Goal: Navigation & Orientation: Find specific page/section

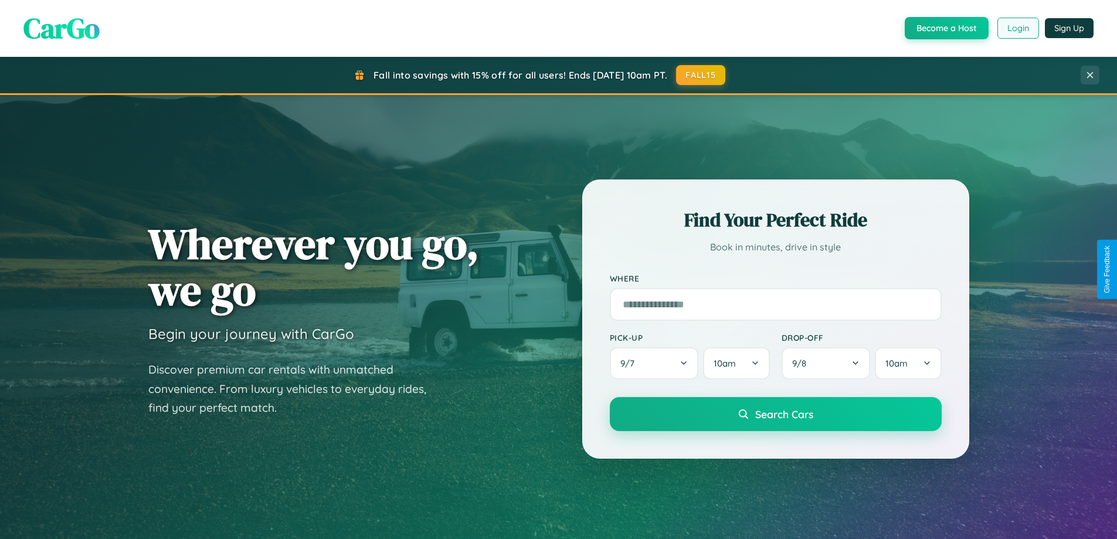
click at [1018, 28] on button "Login" at bounding box center [1019, 28] width 42 height 21
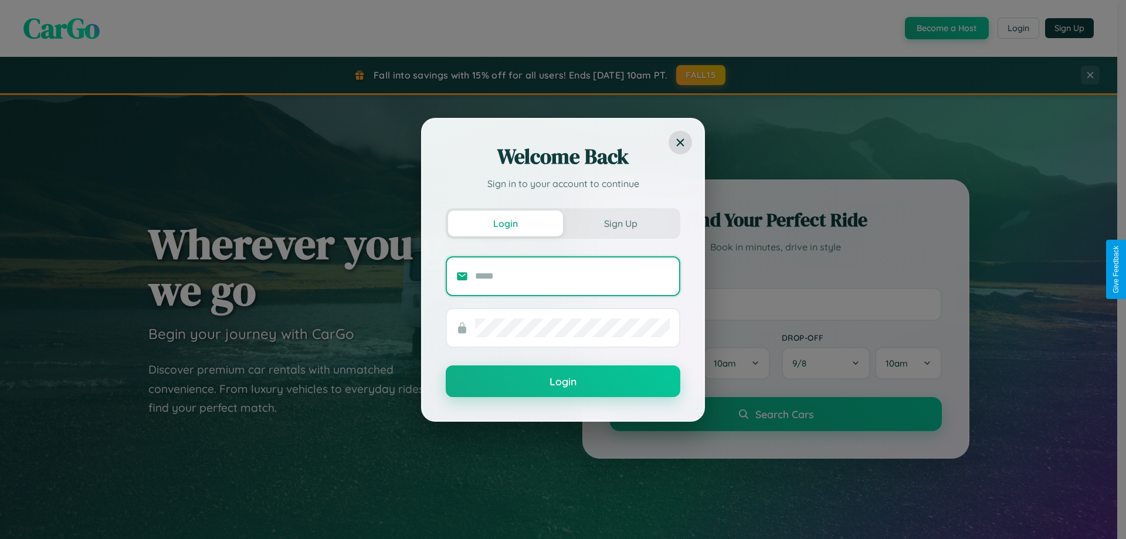
click at [573, 276] on input "text" at bounding box center [572, 276] width 195 height 19
type input "**********"
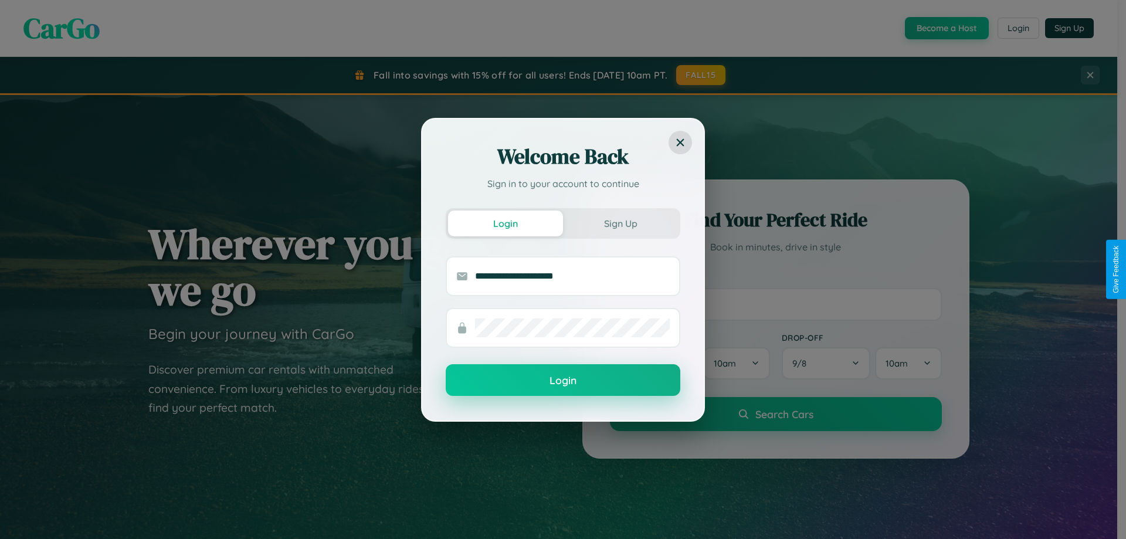
click at [563, 381] on button "Login" at bounding box center [563, 380] width 235 height 32
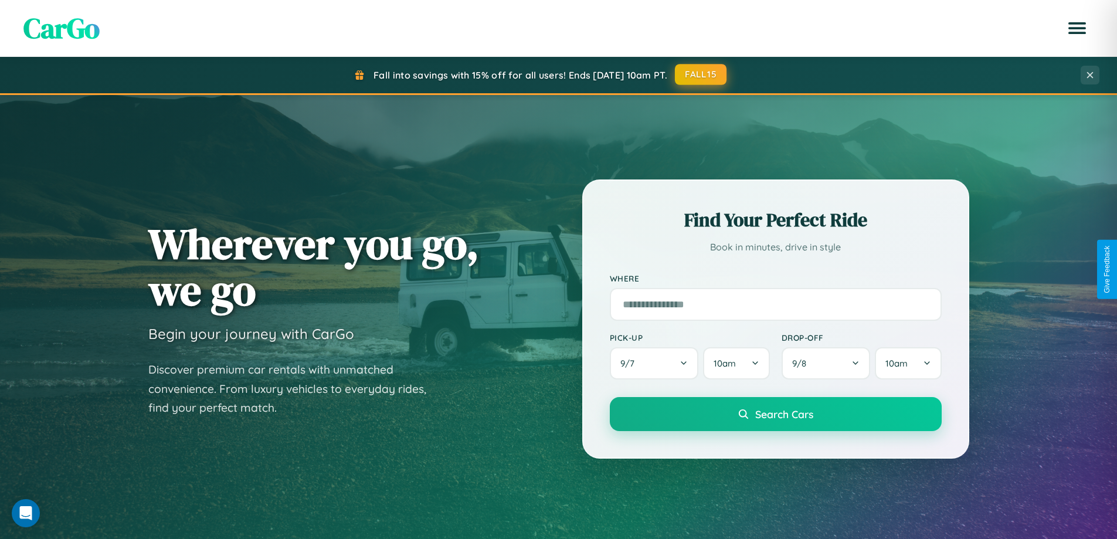
click at [702, 74] on button "FALL15" at bounding box center [701, 74] width 52 height 21
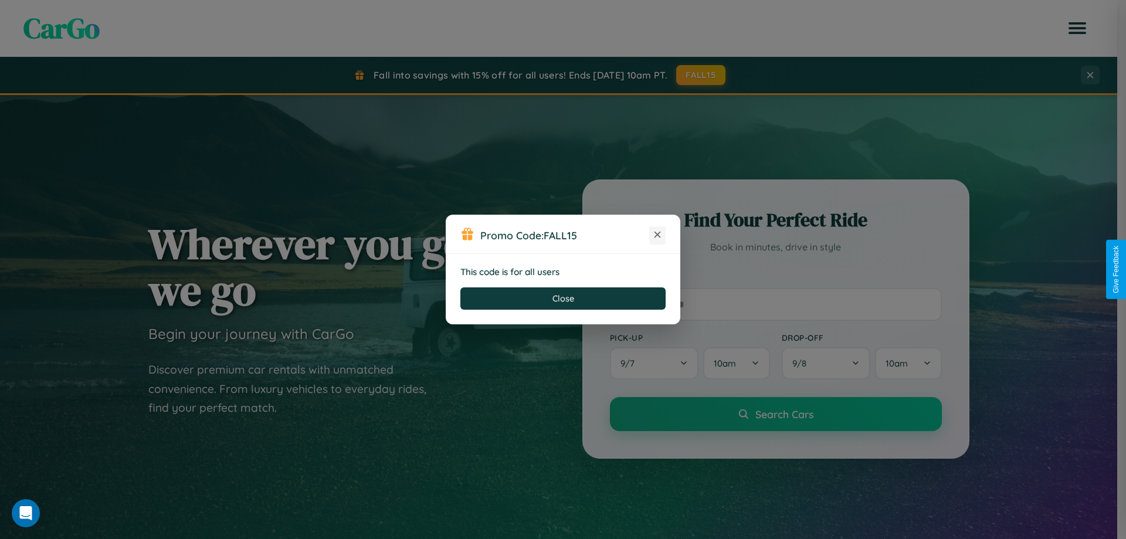
click at [658, 235] on icon at bounding box center [658, 235] width 12 height 12
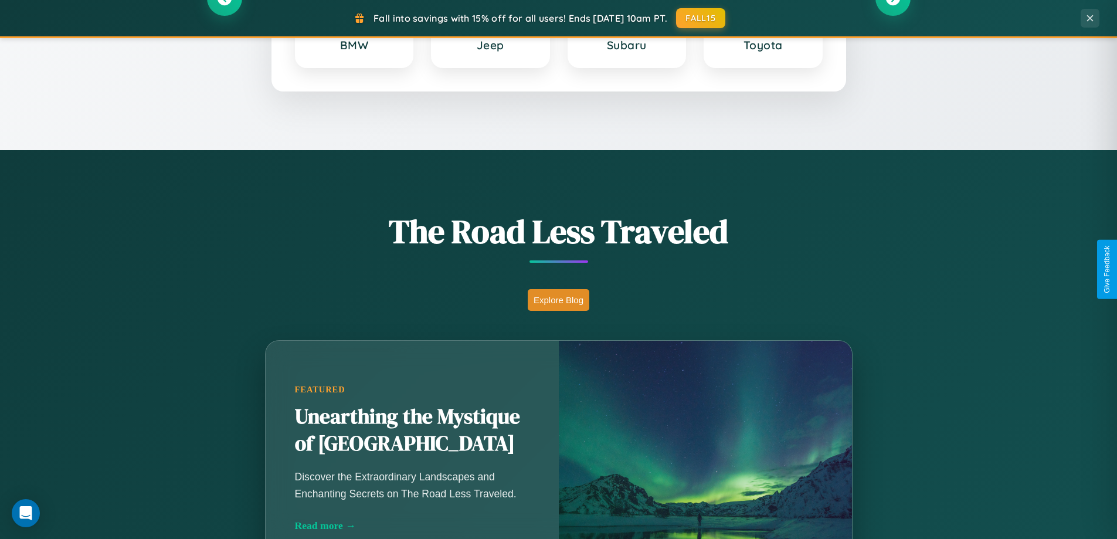
scroll to position [807, 0]
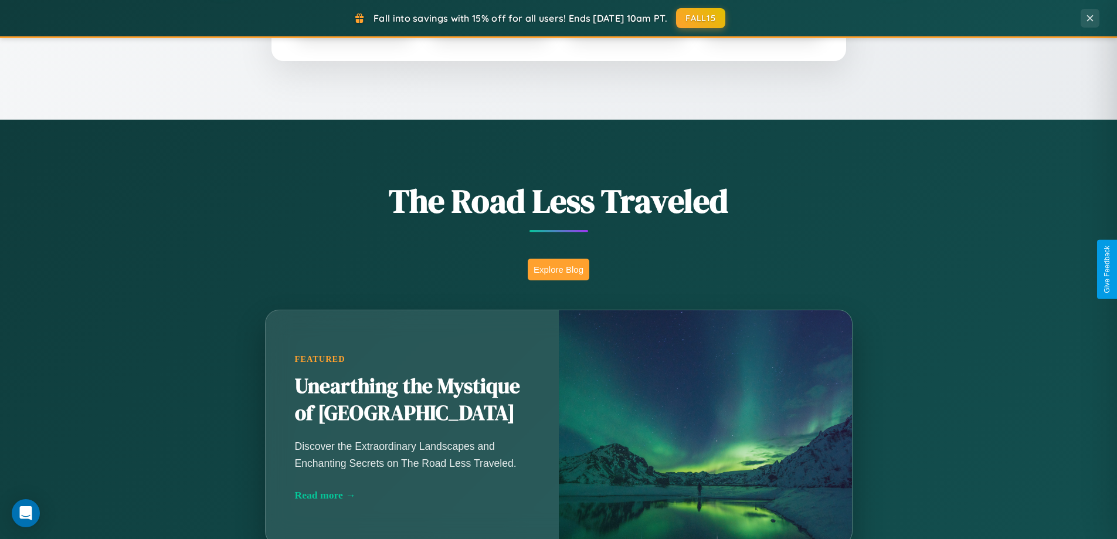
click at [558, 269] on button "Explore Blog" at bounding box center [559, 270] width 62 height 22
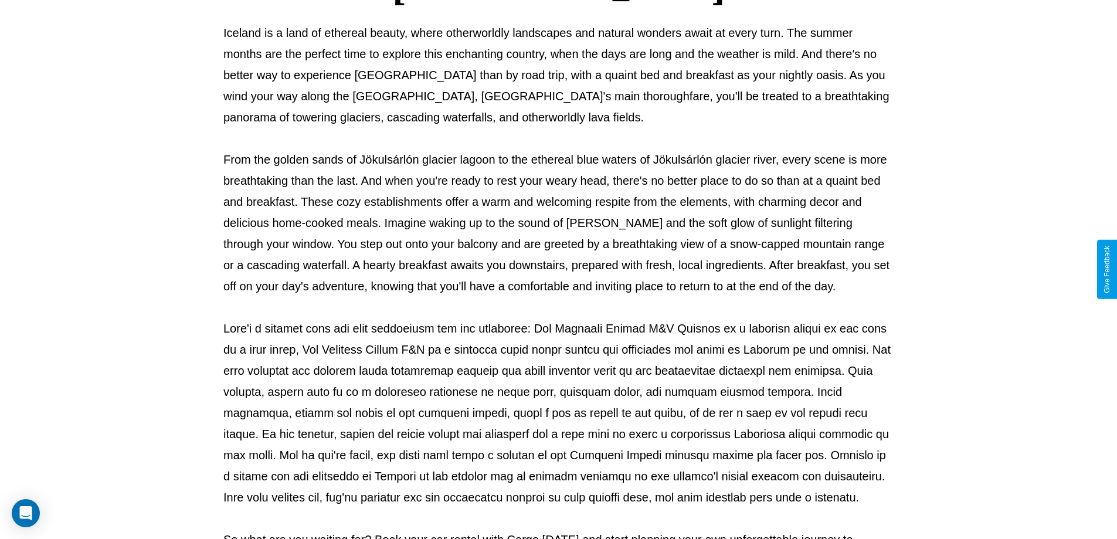
scroll to position [380, 0]
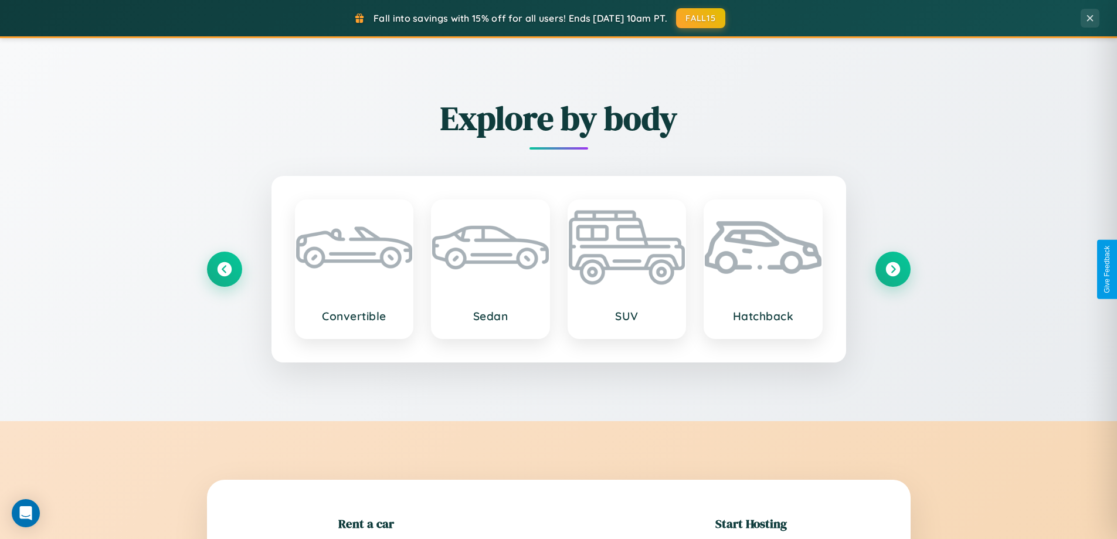
scroll to position [253, 0]
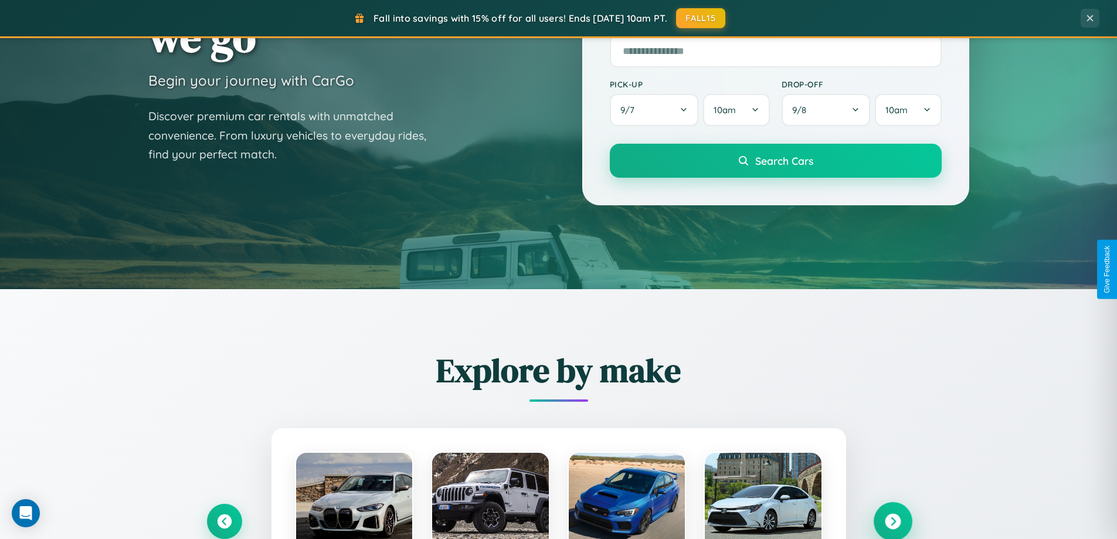
click at [893, 521] on icon at bounding box center [893, 522] width 16 height 16
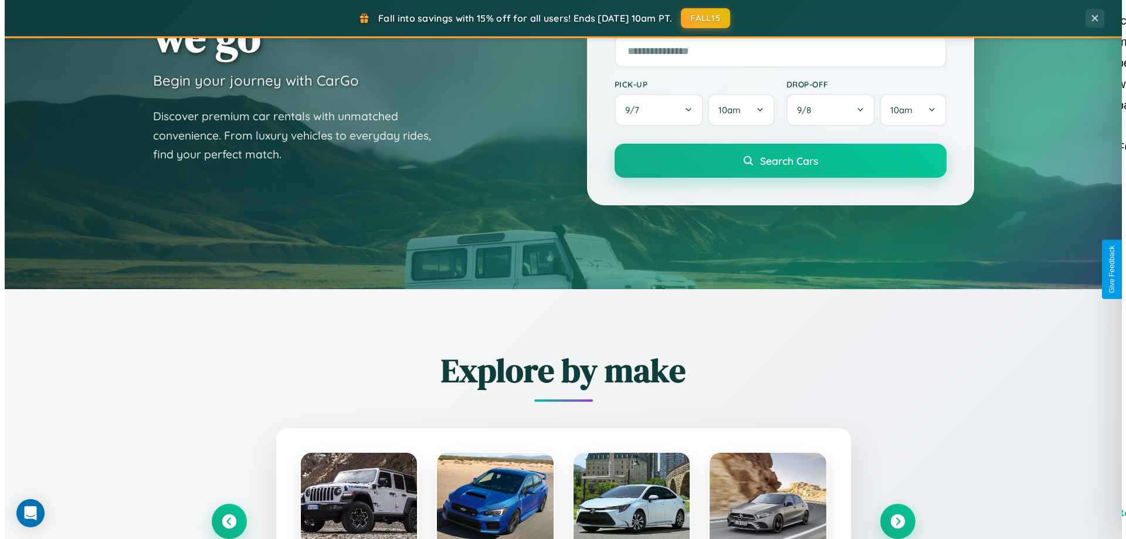
scroll to position [0, 0]
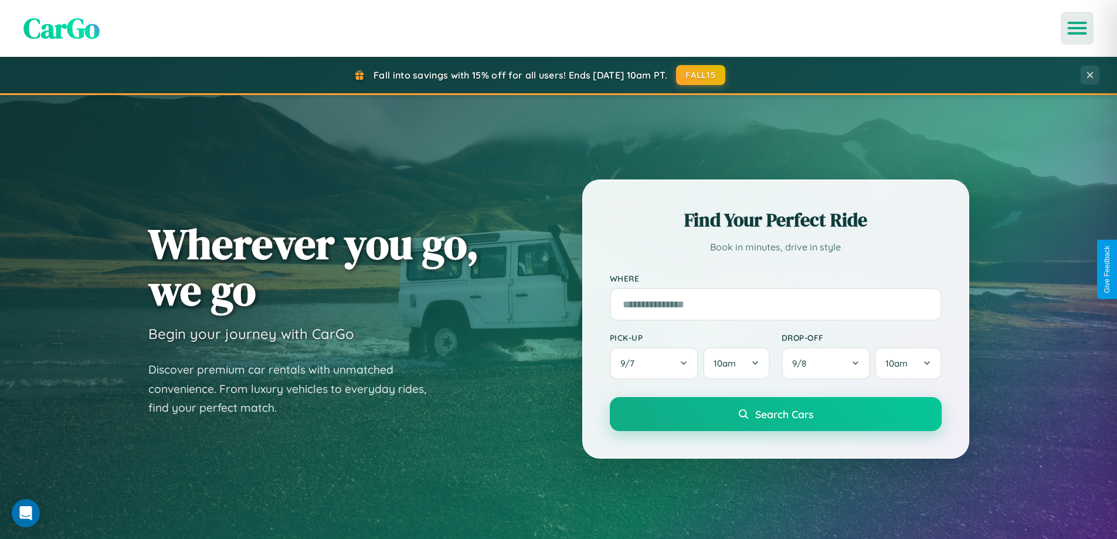
click at [1078, 28] on icon "Open menu" at bounding box center [1077, 28] width 17 height 11
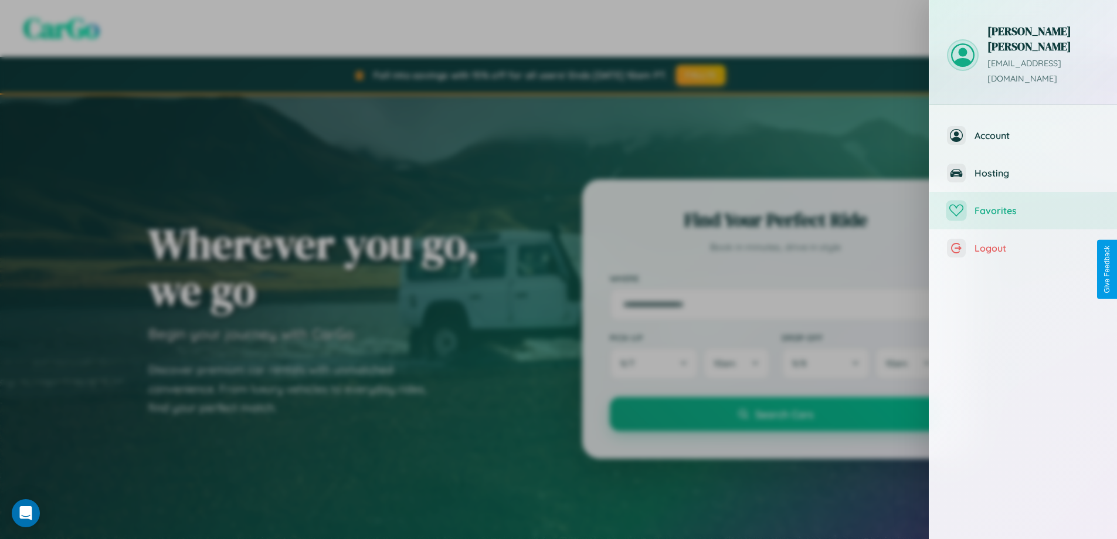
click at [1024, 205] on span "Favorites" at bounding box center [1037, 211] width 125 height 12
